Goal: Complete application form

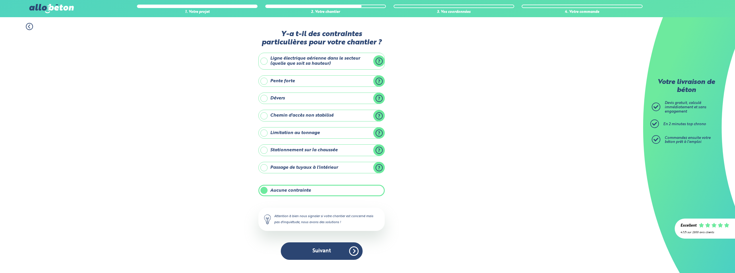
click at [325, 253] on button "Suivant" at bounding box center [322, 252] width 82 height 18
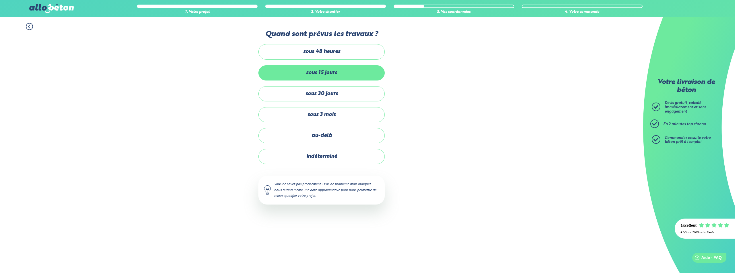
click at [323, 74] on label "sous 15 jours" at bounding box center [321, 72] width 126 height 15
click at [0, 0] on input "sous 15 jours" at bounding box center [0, 0] width 0 height 0
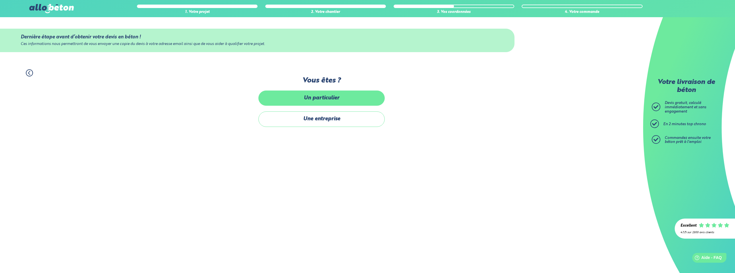
click at [327, 101] on label "Un particulier" at bounding box center [321, 98] width 126 height 15
click at [0, 0] on input "Un particulier" at bounding box center [0, 0] width 0 height 0
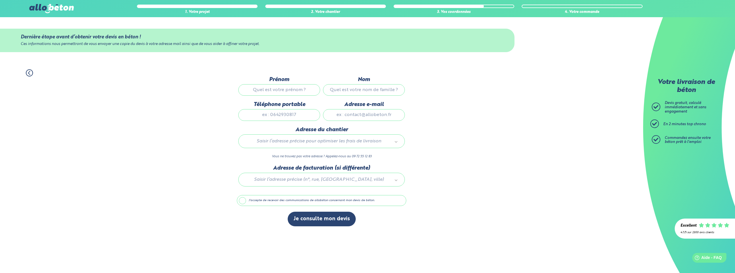
click at [279, 90] on input "Prénom" at bounding box center [279, 89] width 82 height 11
type input "florent"
type input "viennet"
type input "0651453284"
type input "[EMAIL_ADDRESS][DOMAIN_NAME]"
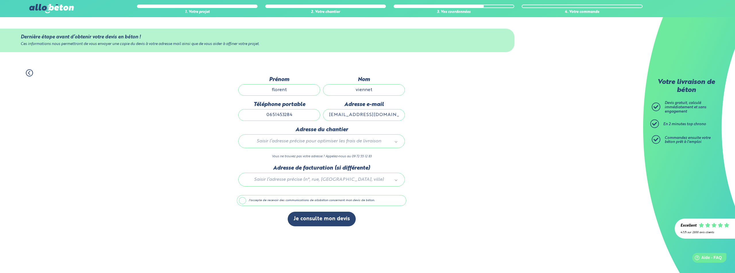
type input "[STREET_ADDRESS]"
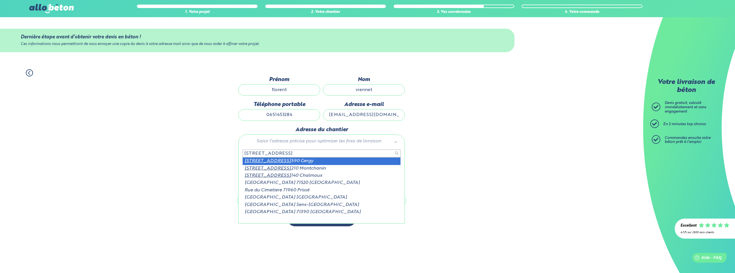
type input "[STREET_ADDRESS]"
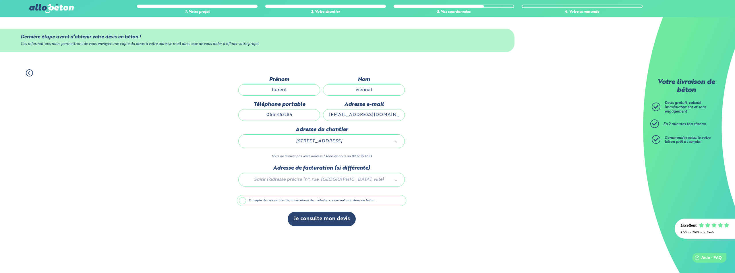
click at [303, 178] on div at bounding box center [321, 178] width 169 height 27
click at [316, 221] on button "Je consulte mon devis" at bounding box center [322, 219] width 68 height 15
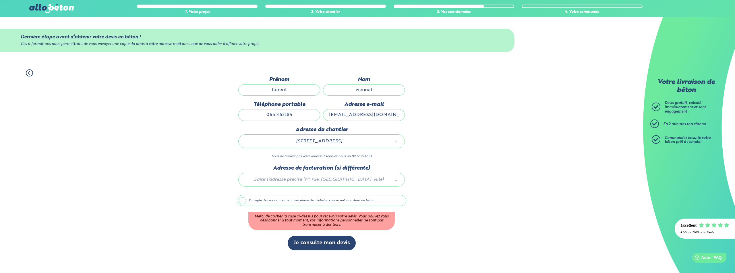
click at [240, 201] on label "J'accepte de recevoir des communications de allobéton concernant mon devis de b…" at bounding box center [321, 200] width 169 height 11
click at [0, 0] on input "J'accepte de recevoir des communications de allobéton concernant mon devis de b…" at bounding box center [0, 0] width 0 height 0
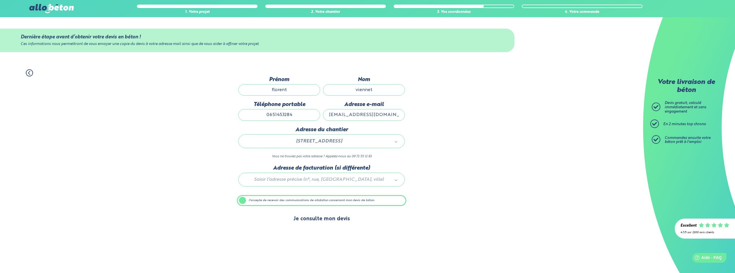
click at [327, 225] on button "Je consulte mon devis" at bounding box center [322, 219] width 68 height 15
